Goal: Information Seeking & Learning: Learn about a topic

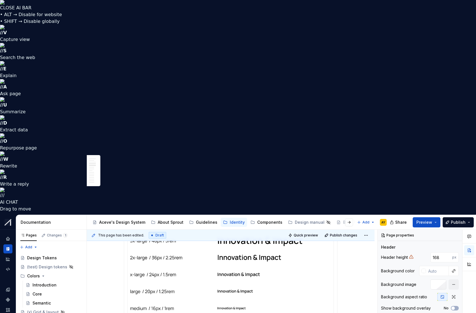
scroll to position [292, 0]
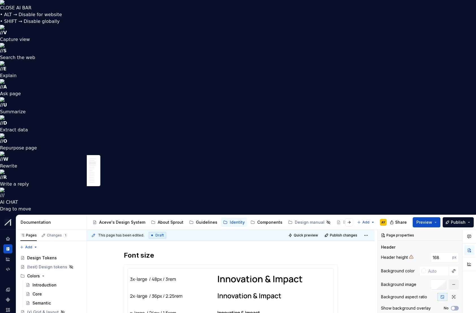
type textarea "*"
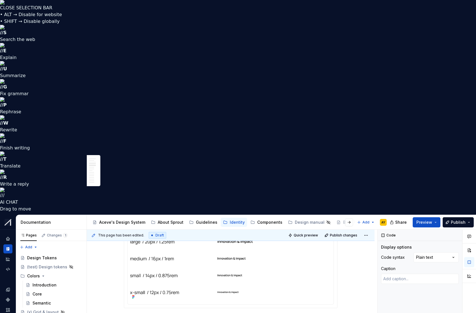
scroll to position [0, 0]
type textarea "**********"
drag, startPoint x: 149, startPoint y: 269, endPoint x: 142, endPoint y: 155, distance: 113.9
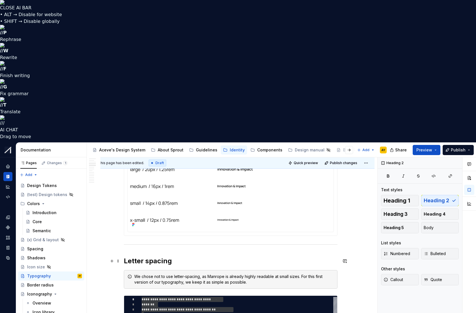
click at [133, 257] on h2 "Letter spacing" at bounding box center [231, 261] width 214 height 9
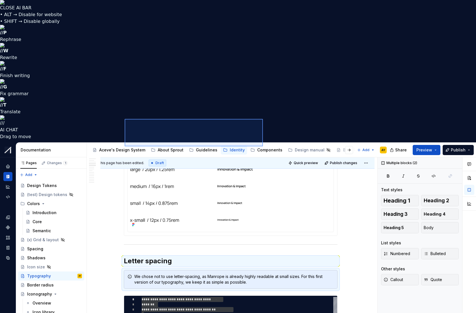
drag, startPoint x: 125, startPoint y: 119, endPoint x: 263, endPoint y: 146, distance: 141.0
click at [263, 158] on div "**********" at bounding box center [232, 306] width 291 height 296
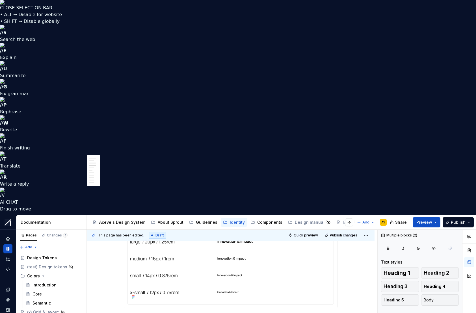
copy div "Letter spacing"
type textarea "*"
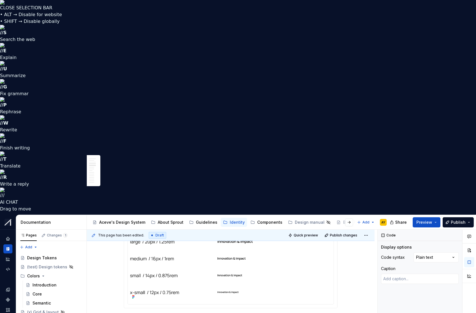
type textarea "**********"
drag, startPoint x: 143, startPoint y: 158, endPoint x: 208, endPoint y: 275, distance: 133.9
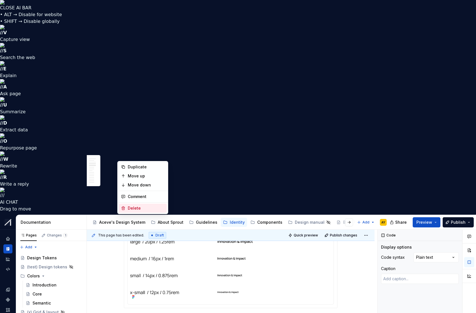
click at [130, 211] on div "Delete" at bounding box center [146, 209] width 37 height 6
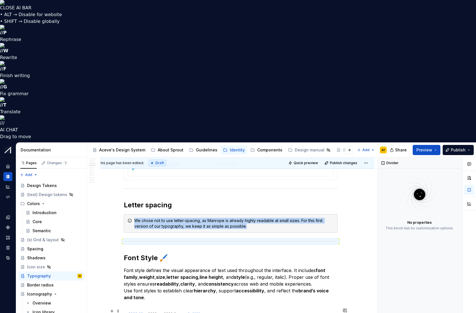
scroll to position [464, 0]
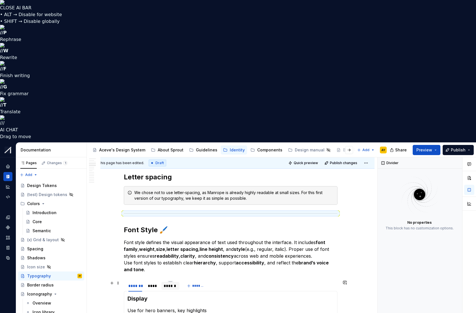
click at [171, 283] on div "******" at bounding box center [171, 286] width 14 height 6
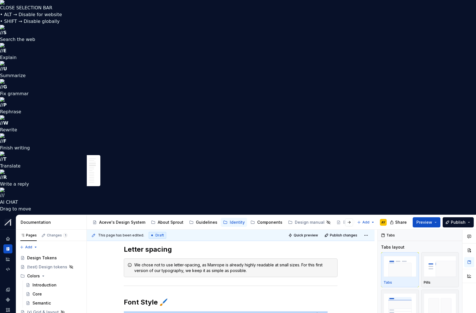
click at [172, 141] on html "CLOSE SELECTION BAR • ALT → Disable for website • SHIFT → Disable globally // S…" at bounding box center [238, 156] width 476 height 313
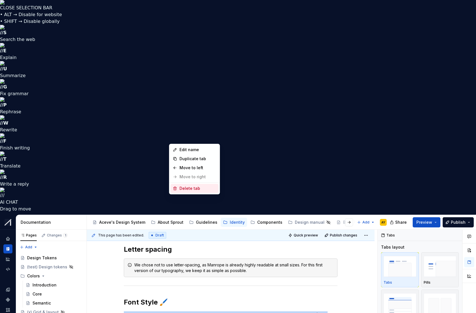
click at [182, 189] on div "Delete tab" at bounding box center [198, 189] width 37 height 6
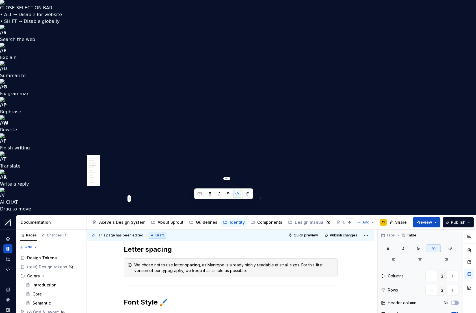
drag, startPoint x: 194, startPoint y: 202, endPoint x: 239, endPoint y: 203, distance: 44.7
copy code "--sl-font-size-3x-large"
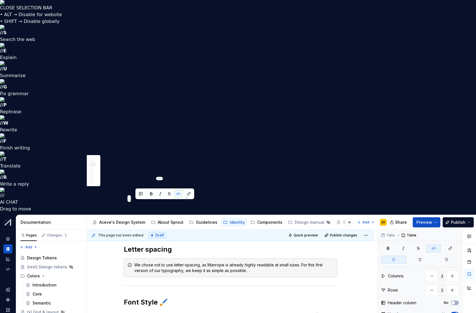
drag, startPoint x: 136, startPoint y: 204, endPoint x: 169, endPoint y: 203, distance: 33.4
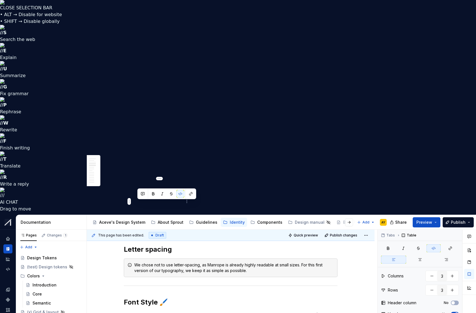
drag, startPoint x: 148, startPoint y: 203, endPoint x: 140, endPoint y: 204, distance: 8.0
drag, startPoint x: 134, startPoint y: 204, endPoint x: 146, endPoint y: 210, distance: 13.9
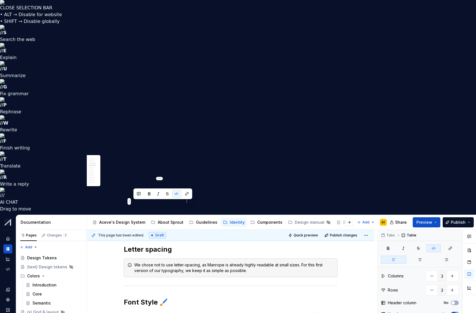
copy code "--font-style-display-medium"
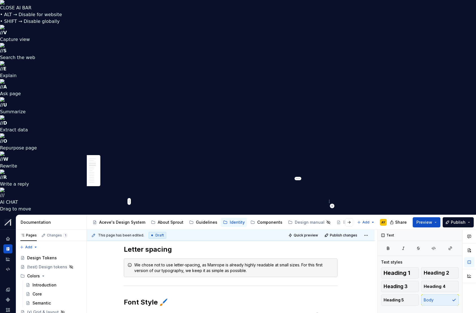
click at [332, 204] on icon "button" at bounding box center [332, 206] width 5 height 5
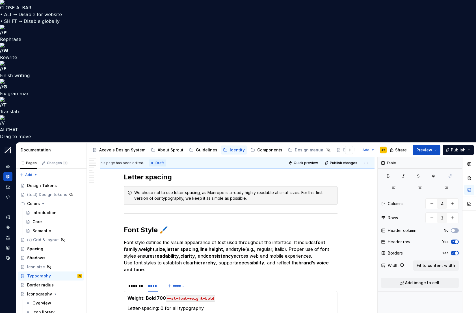
scroll to position [0, 1]
drag, startPoint x: 327, startPoint y: 202, endPoint x: 322, endPoint y: 202, distance: 5.7
drag, startPoint x: 189, startPoint y: 200, endPoint x: 193, endPoint y: 200, distance: 4.0
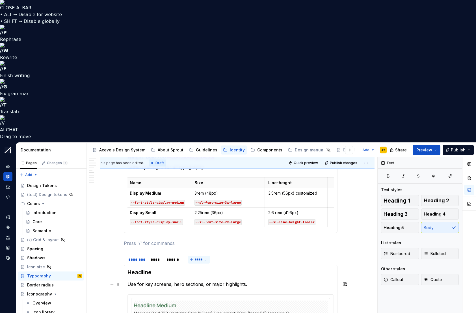
scroll to position [609, 0]
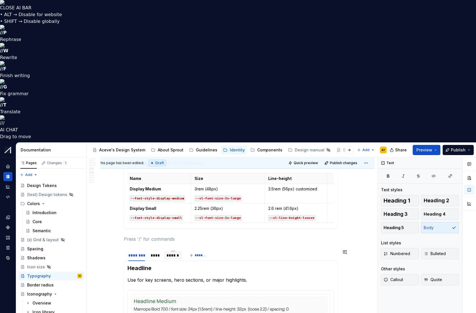
click at [182, 249] on section "**********" at bounding box center [231, 318] width 214 height 139
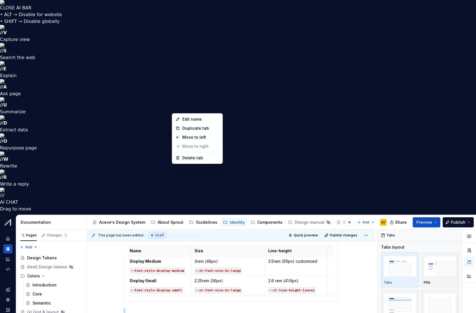
click at [174, 110] on html "CLOSE AI BAR • ALT → Disable for website • SHIFT → Disable globally // V Captur…" at bounding box center [238, 156] width 476 height 313
click at [158, 82] on html "CLOSE AI BAR • ALT → Disable for website • SHIFT → Disable globally // V Captur…" at bounding box center [238, 156] width 476 height 313
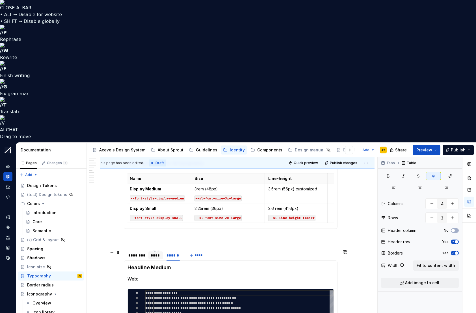
click at [156, 253] on div "****" at bounding box center [156, 256] width 10 height 6
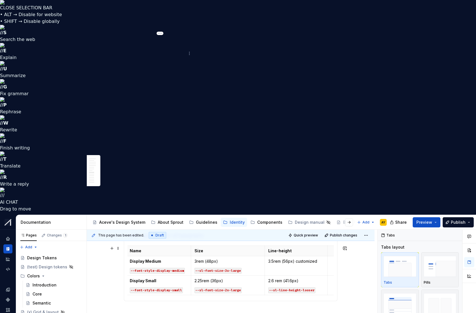
click at [136, 268] on code "--font-style-display-medium" at bounding box center [157, 271] width 55 height 6
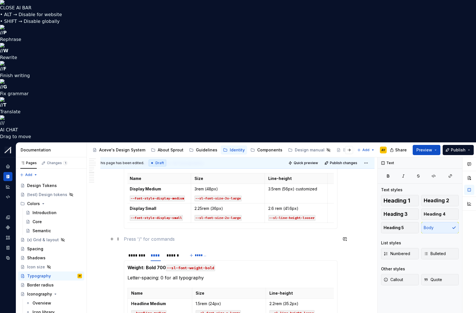
click at [150, 236] on p at bounding box center [231, 239] width 214 height 7
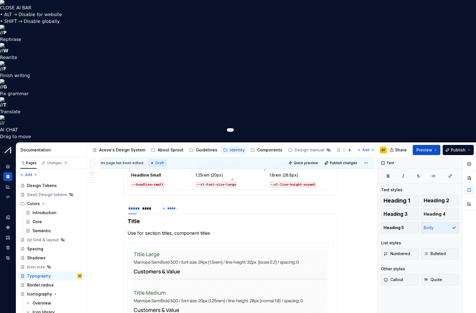
scroll to position [579, 0]
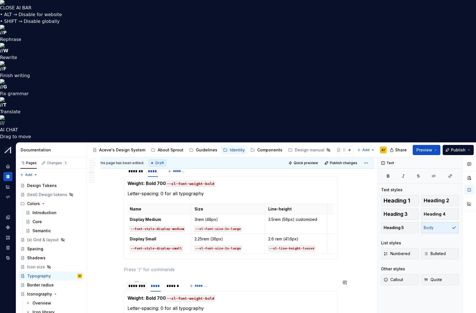
click at [140, 283] on div "********" at bounding box center [136, 286] width 17 height 6
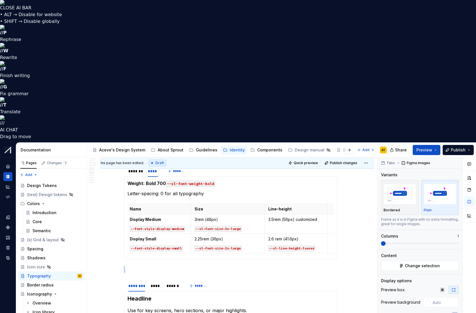
click at [232, 184] on html "CLOSE AI BAR • ALT → Disable for website • SHIFT → Disable globally // P Rephra…" at bounding box center [238, 156] width 476 height 313
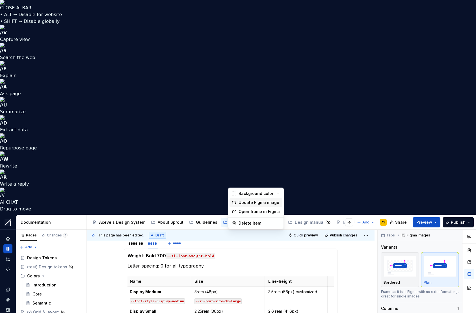
click at [245, 203] on div "Update Figma image" at bounding box center [260, 203] width 42 height 6
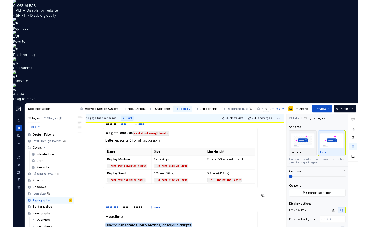
scroll to position [518, 0]
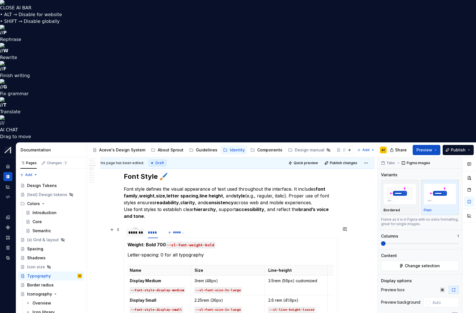
click at [138, 230] on div "*******" at bounding box center [135, 233] width 14 height 6
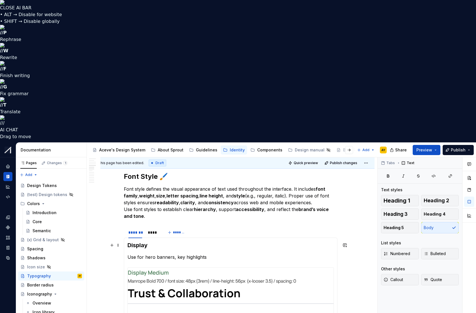
click at [228, 242] on h3 "Display" at bounding box center [231, 246] width 206 height 8
click at [235, 242] on h3 "Display" at bounding box center [231, 246] width 206 height 8
click at [253, 242] on section-item-column "Display Use for hero banners, key highlights" at bounding box center [231, 300] width 206 height 117
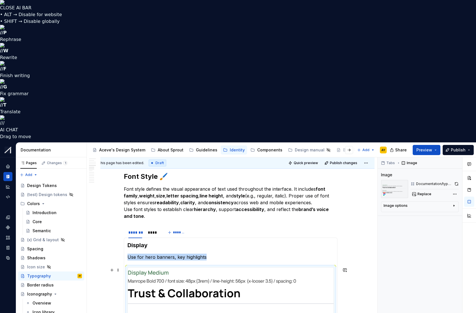
drag, startPoint x: 303, startPoint y: 132, endPoint x: 308, endPoint y: 130, distance: 5.1
click at [303, 268] on img at bounding box center [231, 306] width 206 height 77
click at [458, 180] on button "button" at bounding box center [456, 184] width 5 height 8
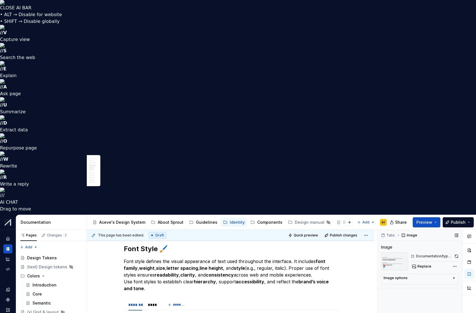
type textarea "*"
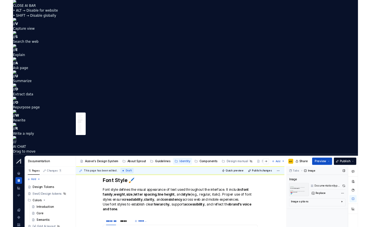
scroll to position [531, 0]
